Goal: Task Accomplishment & Management: Manage account settings

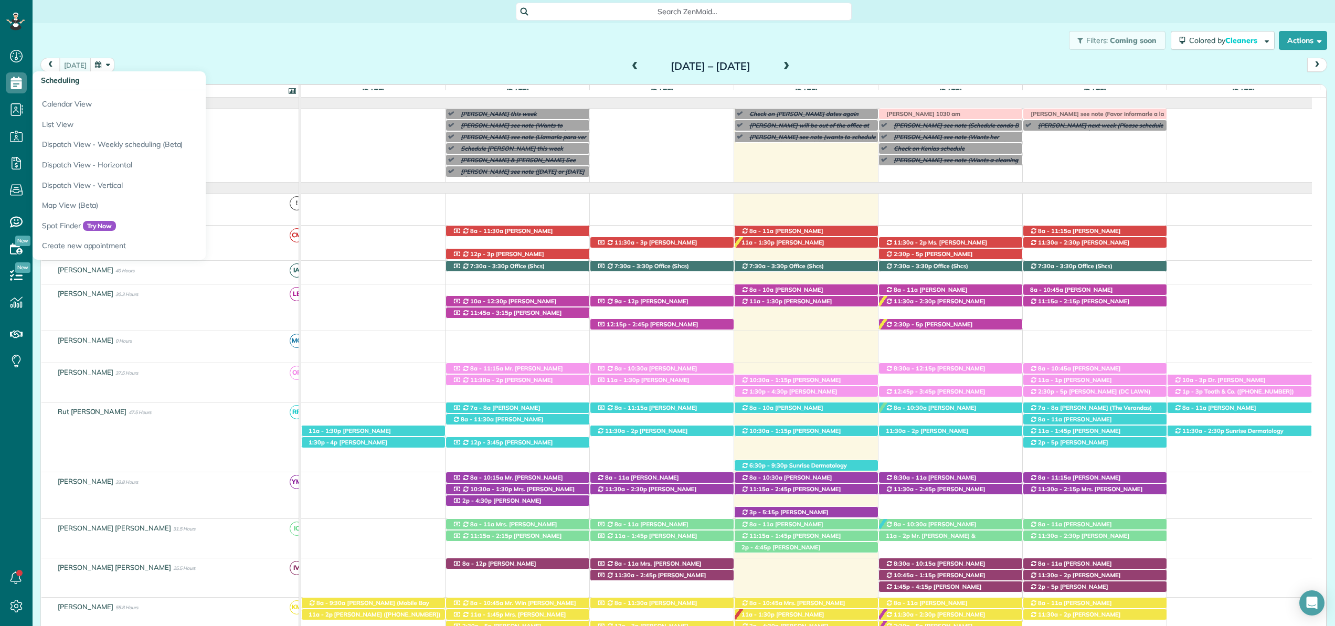
scroll to position [5, 5]
click at [68, 107] on link "Calendar View" at bounding box center [164, 102] width 262 height 24
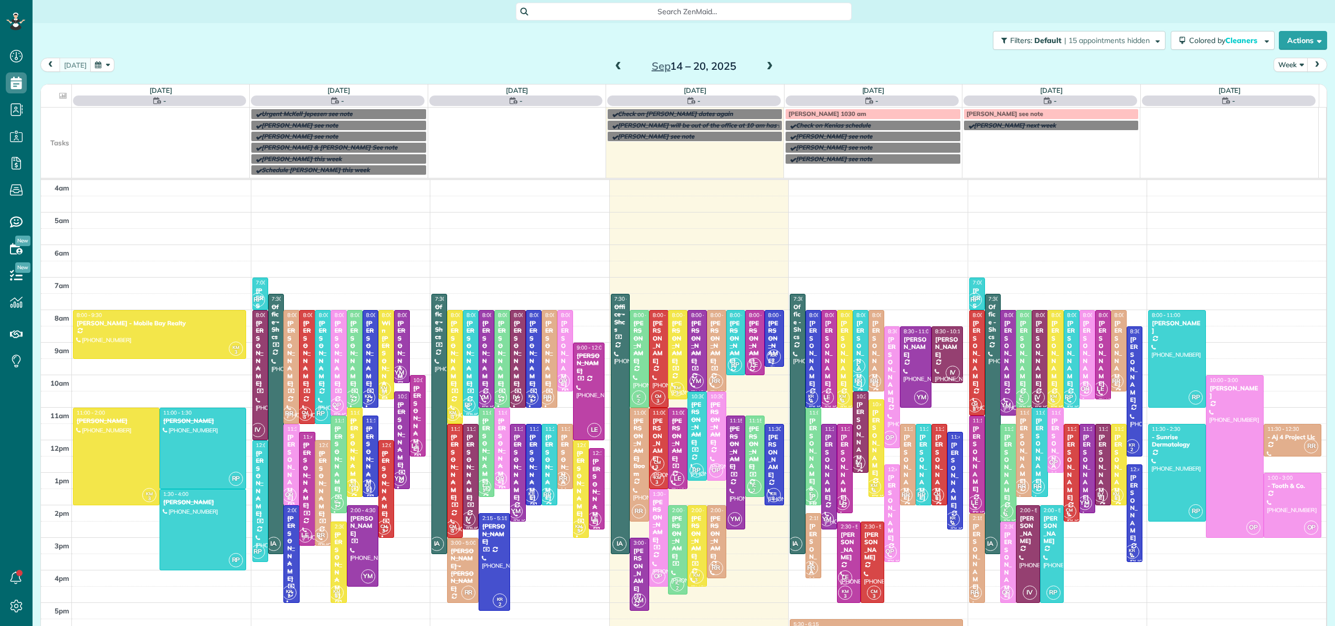
scroll to position [76, 0]
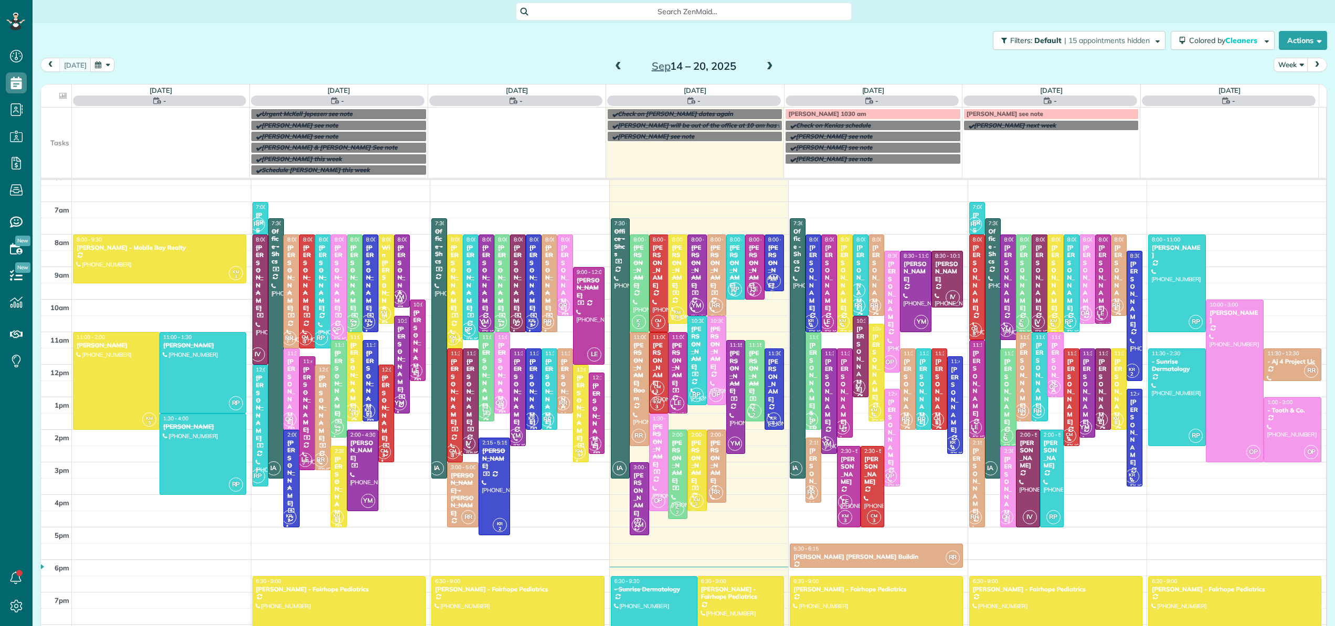
click at [665, 10] on span "Search ZenMaid…" at bounding box center [687, 11] width 319 height 10
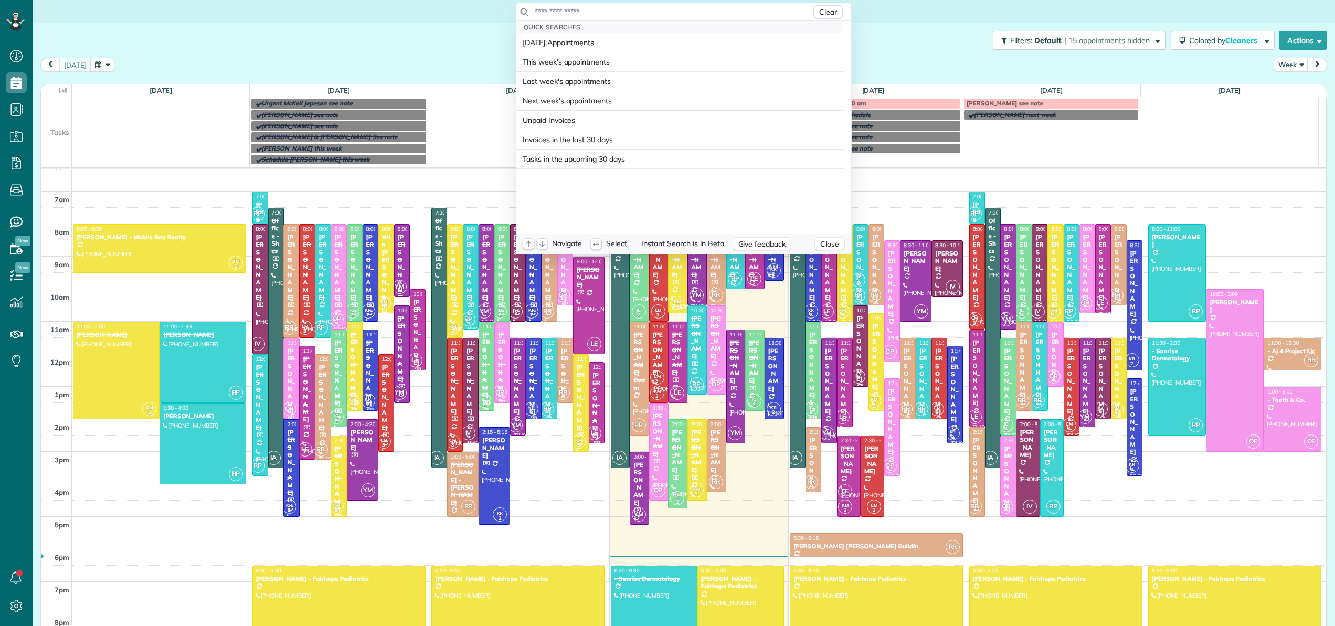
click at [665, 11] on input "text" at bounding box center [672, 11] width 277 height 10
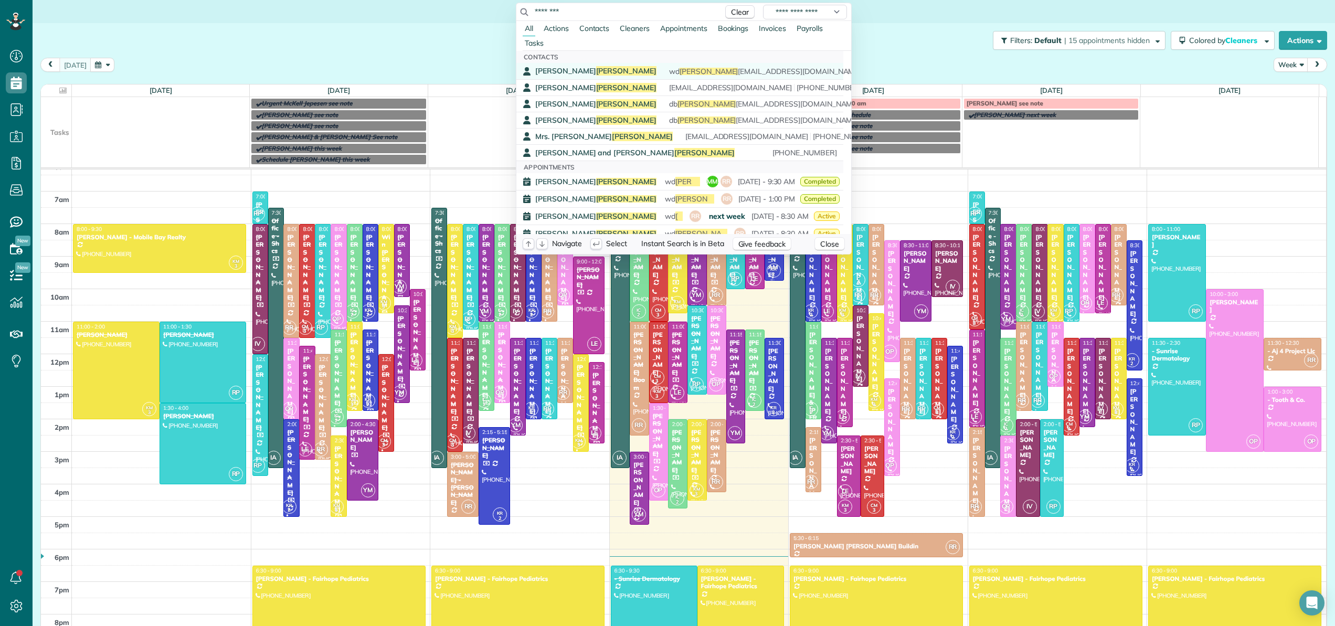
type input "********"
click at [596, 70] on span "[PERSON_NAME]" at bounding box center [626, 70] width 61 height 9
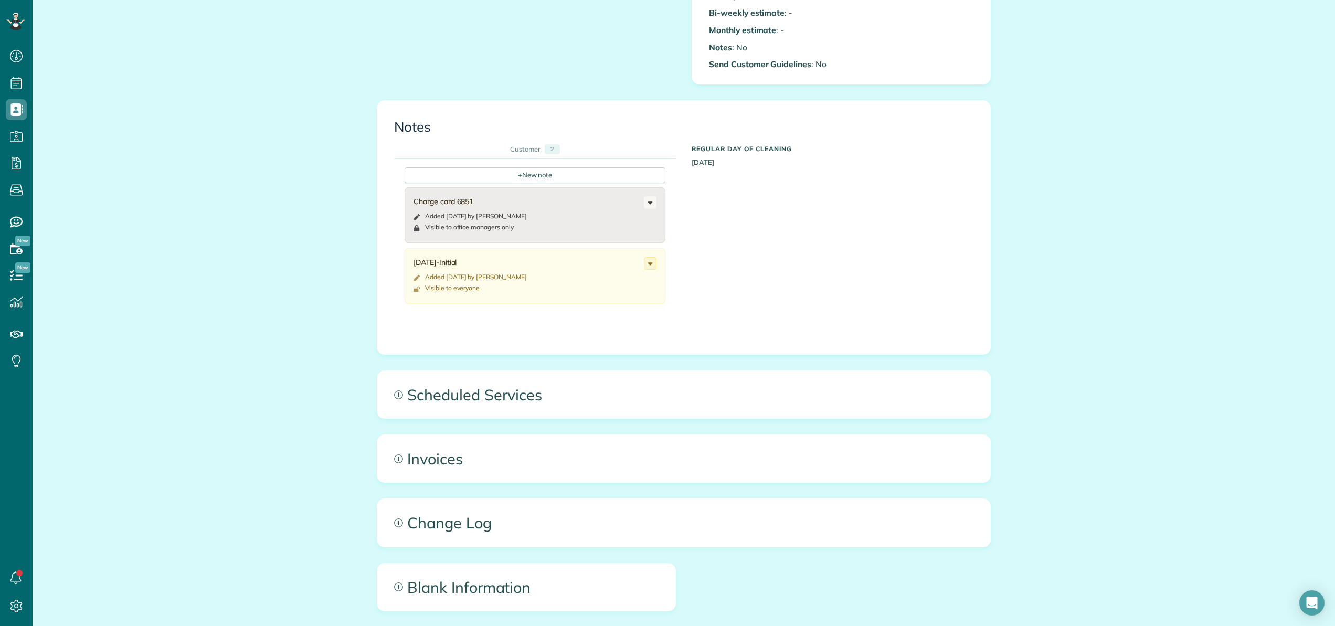
scroll to position [441, 0]
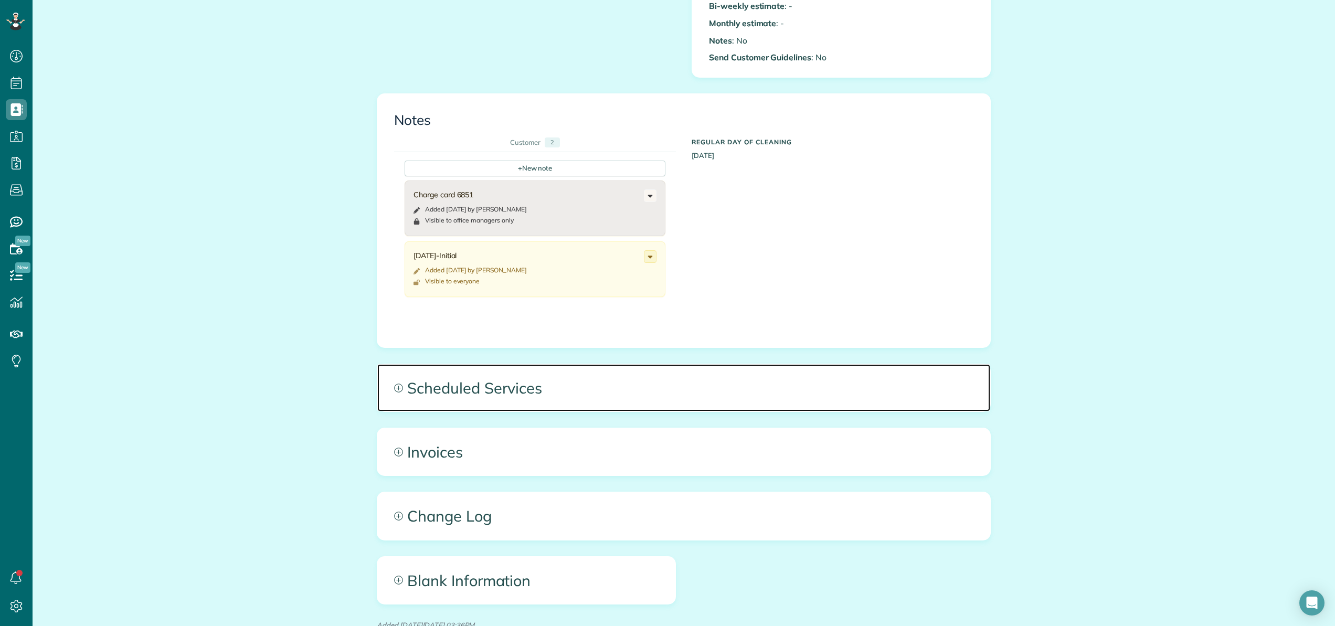
click at [513, 390] on span "Scheduled Services" at bounding box center [683, 387] width 613 height 47
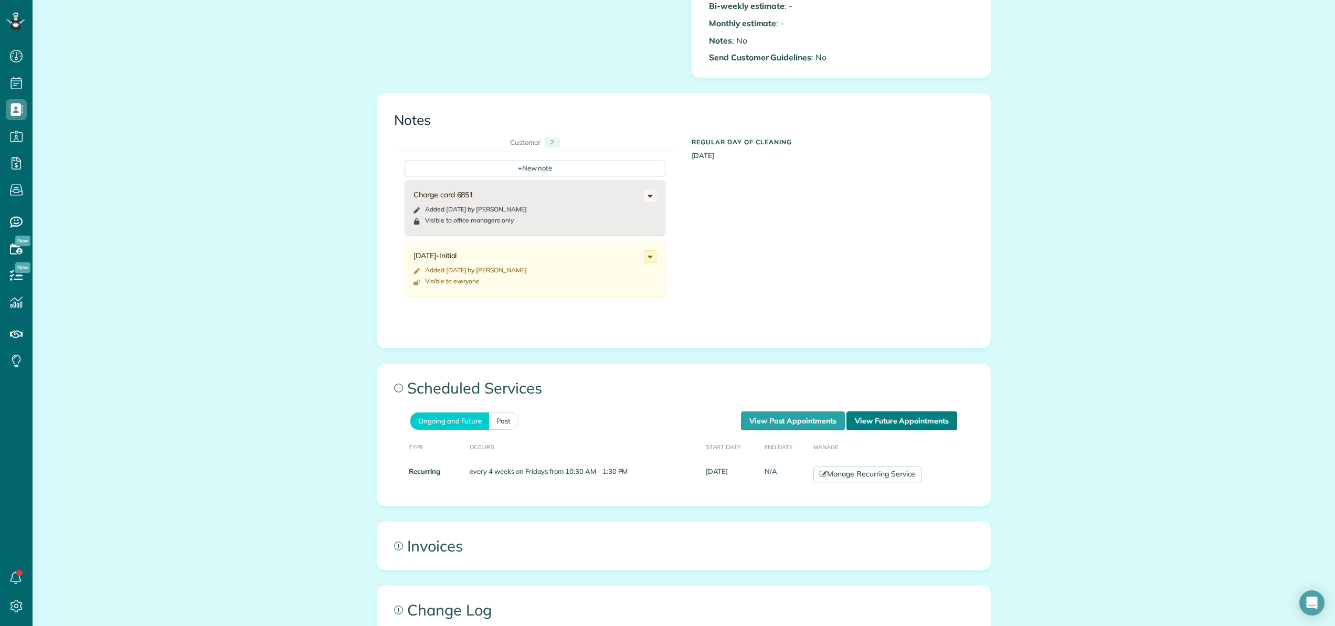
click at [893, 421] on link "View Future Appointments" at bounding box center [901, 420] width 111 height 19
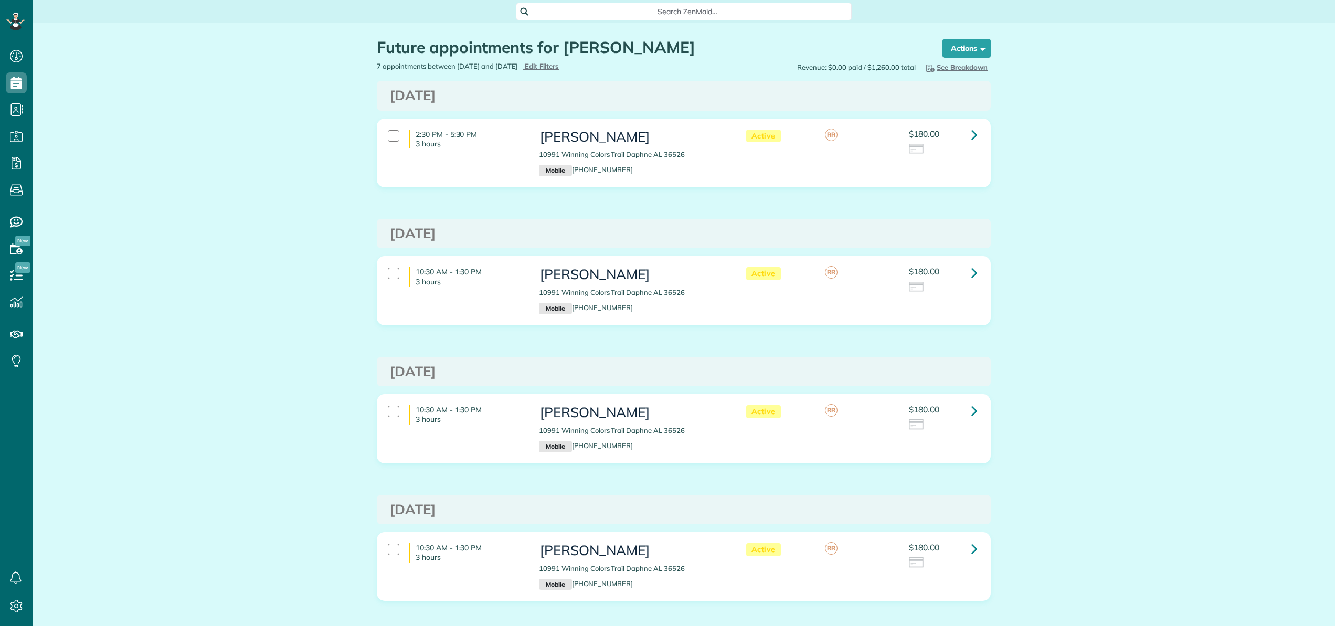
scroll to position [5, 5]
